Goal: Information Seeking & Learning: Learn about a topic

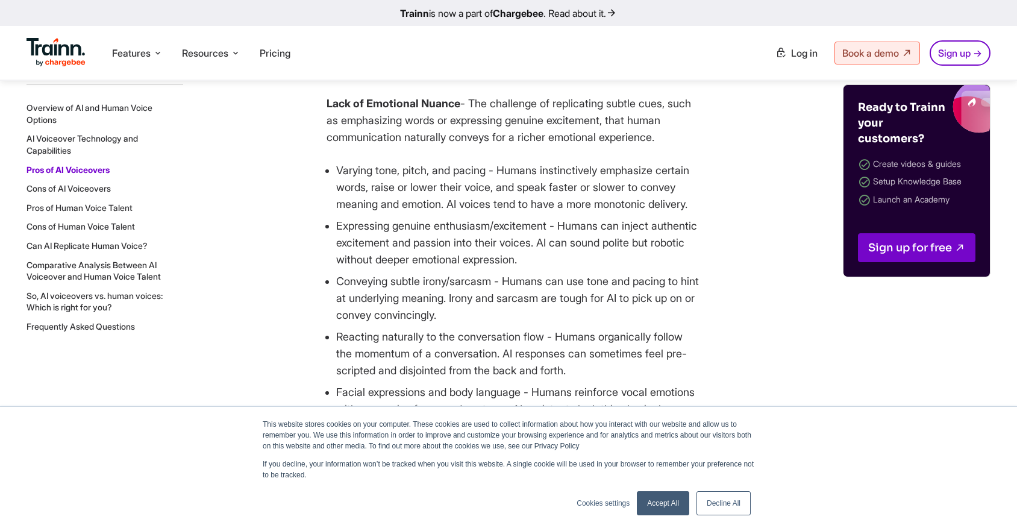
scroll to position [1972, 0]
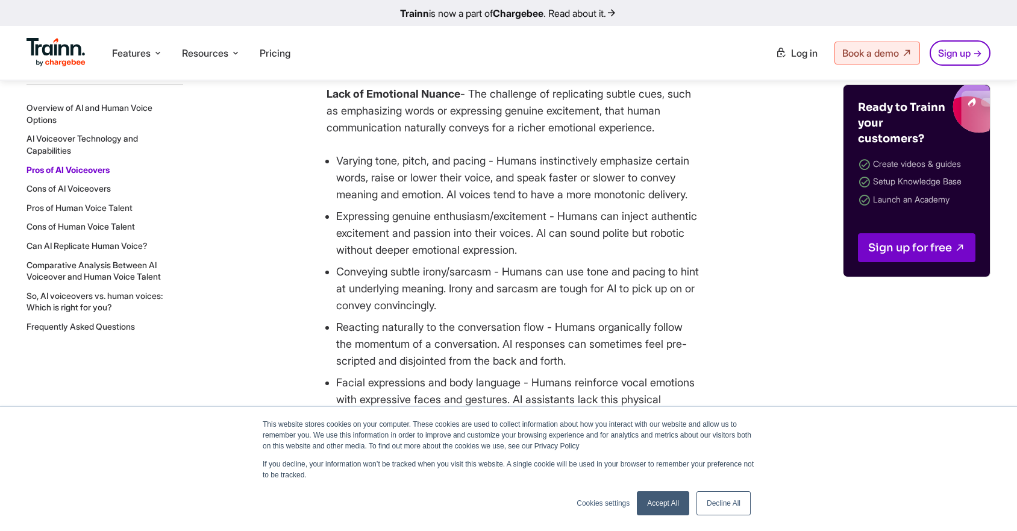
drag, startPoint x: 472, startPoint y: 127, endPoint x: 545, endPoint y: 173, distance: 85.6
click at [548, 136] on p "Lack of Emotional Nuance - The challenge of replicating subtle cues, such as em…" at bounding box center [514, 111] width 374 height 51
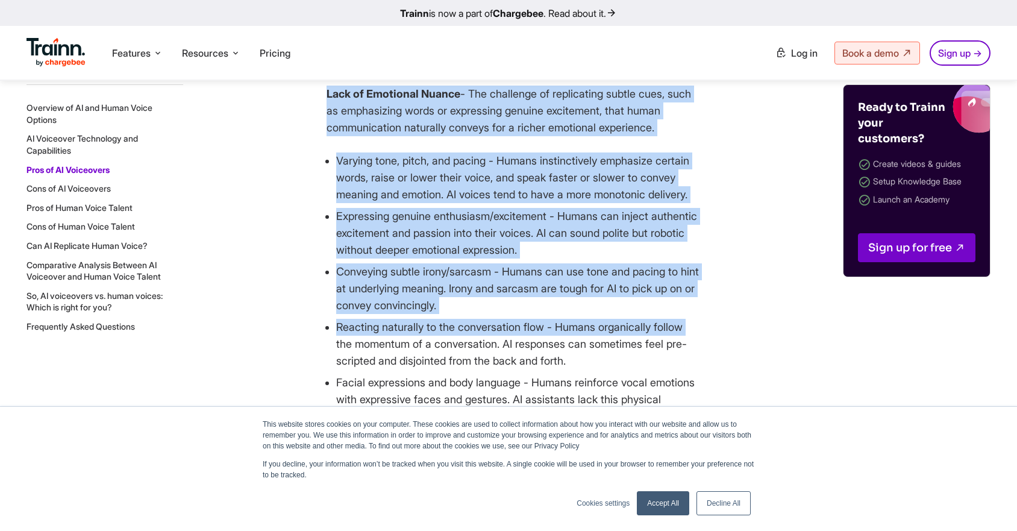
drag, startPoint x: 329, startPoint y: 98, endPoint x: 702, endPoint y: 394, distance: 476.1
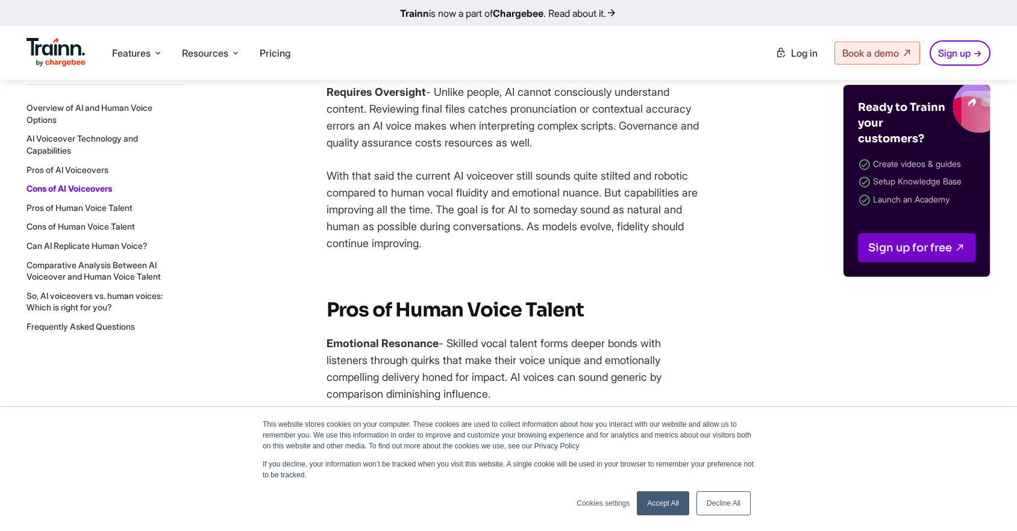
scroll to position [2391, 0]
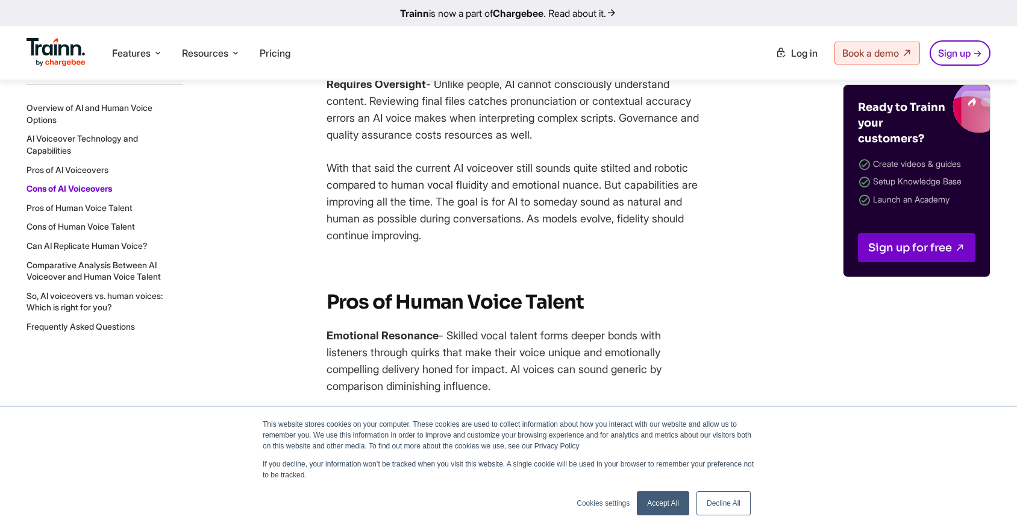
drag, startPoint x: 468, startPoint y: 305, endPoint x: 324, endPoint y: 37, distance: 304.2
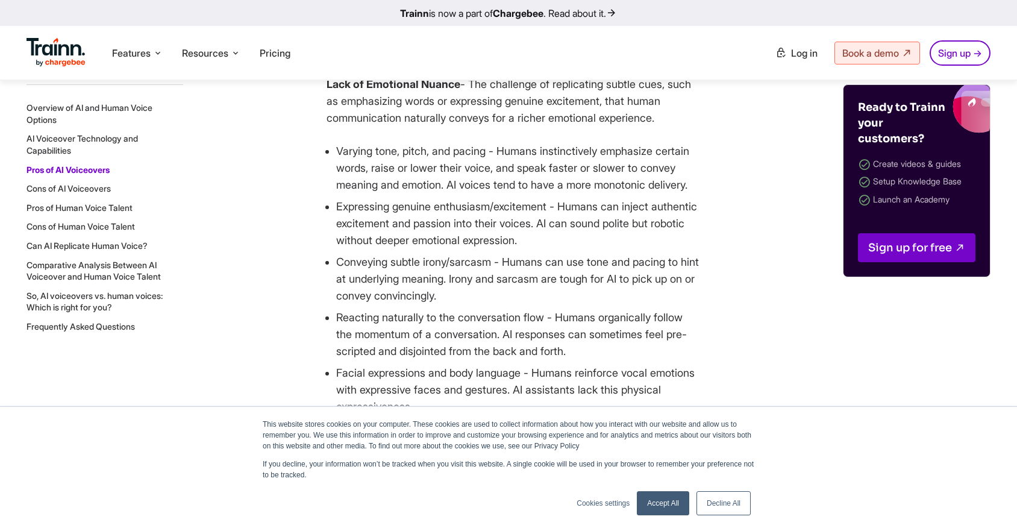
scroll to position [1980, 0]
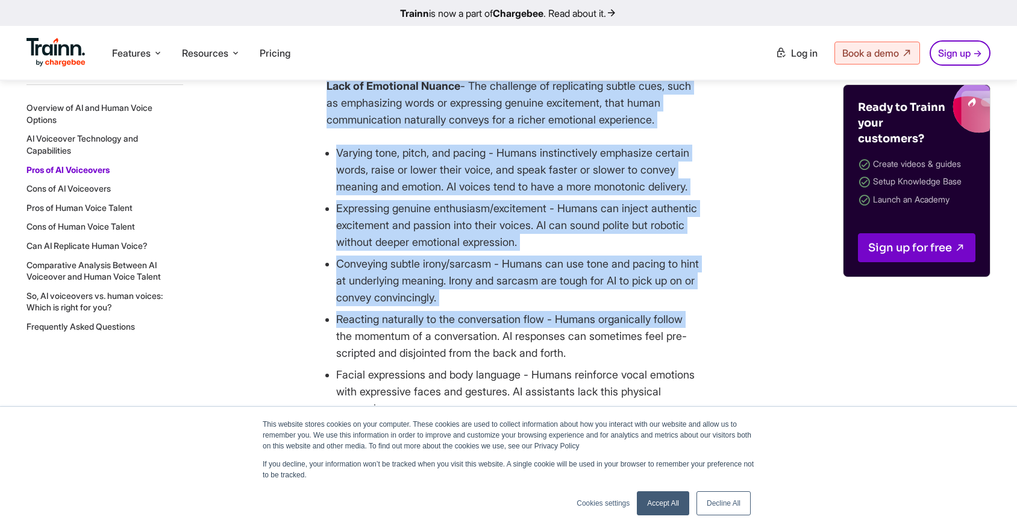
drag, startPoint x: 324, startPoint y: 88, endPoint x: 700, endPoint y: 387, distance: 480.4
copy div "Cons of AI Voiceovers Lack of Emotional Nuance - The challenge of replicating s…"
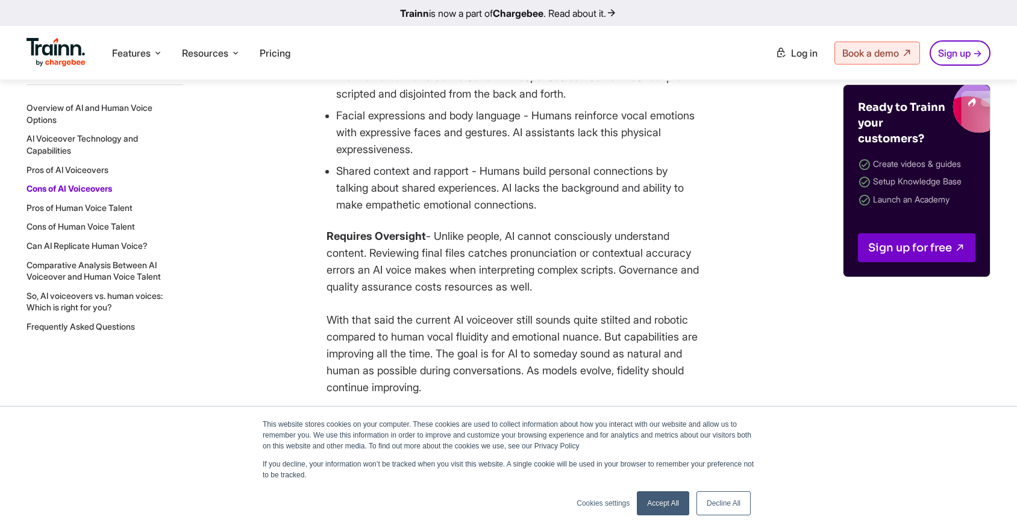
scroll to position [2245, 0]
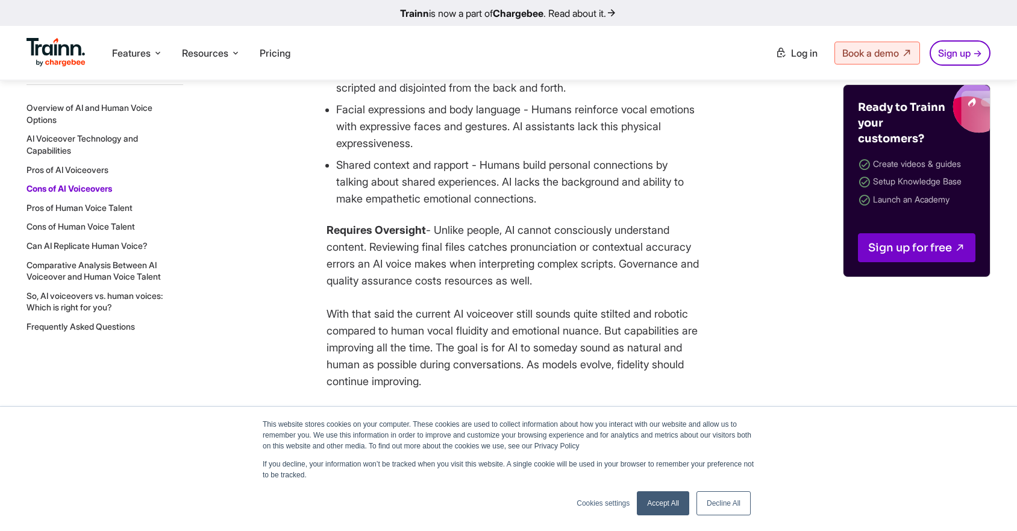
drag, startPoint x: 331, startPoint y: 137, endPoint x: 541, endPoint y: 337, distance: 289.8
drag, startPoint x: 336, startPoint y: 142, endPoint x: 624, endPoint y: 357, distance: 360.0
copy div "the momentum of a conversation. AI responses can sometimes feel pre-scripted an…"
